Goal: Navigation & Orientation: Go to known website

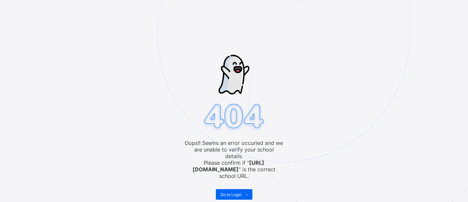
click at [231, 192] on span "Go to Login" at bounding box center [231, 194] width 21 height 5
